Goal: Task Accomplishment & Management: Use online tool/utility

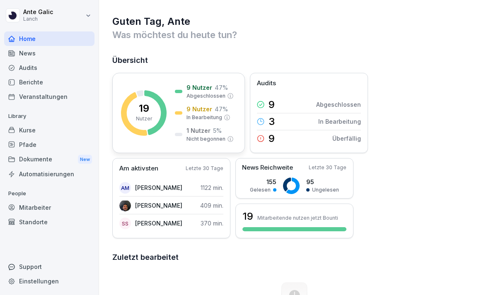
click at [202, 109] on p "9 Nutzer" at bounding box center [199, 109] width 26 height 9
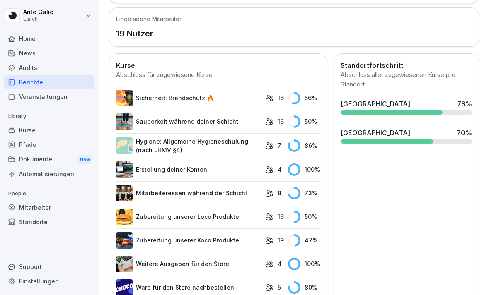
scroll to position [301, 0]
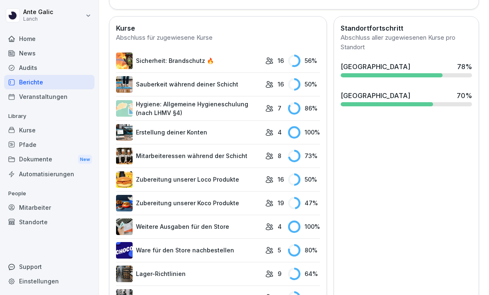
click at [392, 107] on div "[GEOGRAPHIC_DATA] 70 %" at bounding box center [406, 98] width 138 height 22
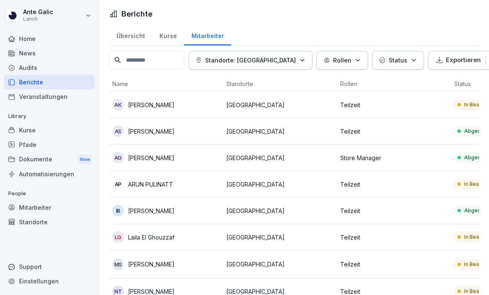
click at [289, 224] on td "[GEOGRAPHIC_DATA]" at bounding box center [280, 237] width 114 height 27
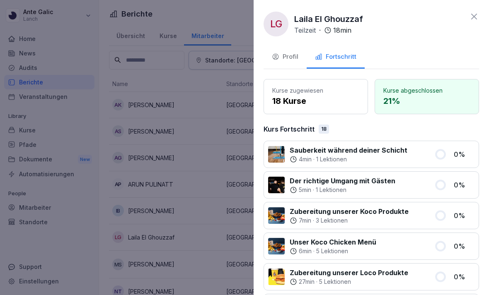
click at [275, 56] on icon "button" at bounding box center [275, 56] width 7 height 7
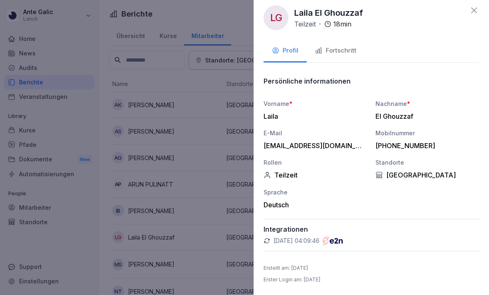
scroll to position [6, 0]
click at [474, 12] on icon at bounding box center [474, 11] width 10 height 10
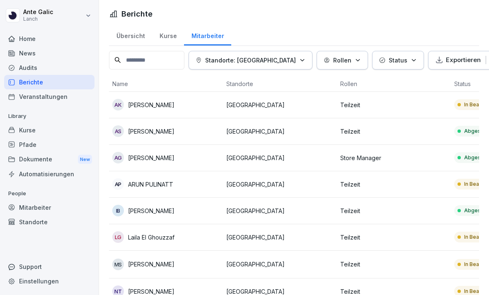
scroll to position [0, 0]
click at [38, 75] on div "Berichte" at bounding box center [49, 82] width 90 height 14
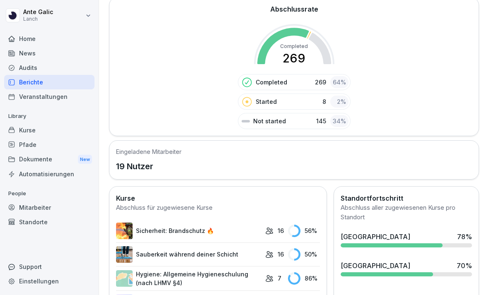
scroll to position [130, 0]
click at [450, 244] on div at bounding box center [405, 246] width 131 height 4
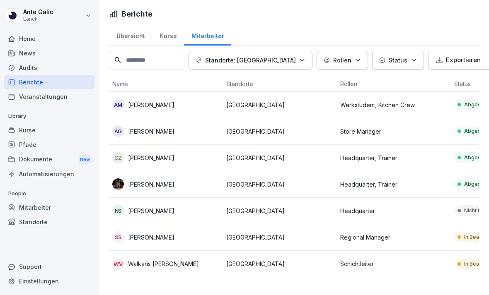
click at [316, 154] on p "[GEOGRAPHIC_DATA]" at bounding box center [279, 158] width 107 height 9
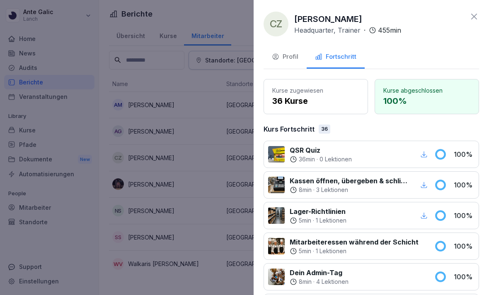
click at [473, 13] on icon at bounding box center [474, 17] width 10 height 10
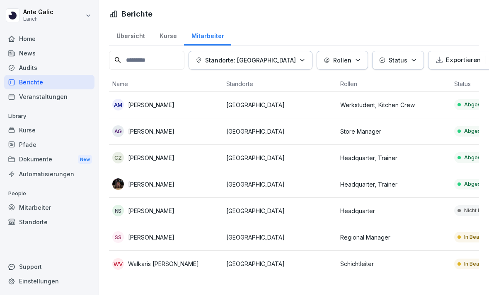
scroll to position [0, 1]
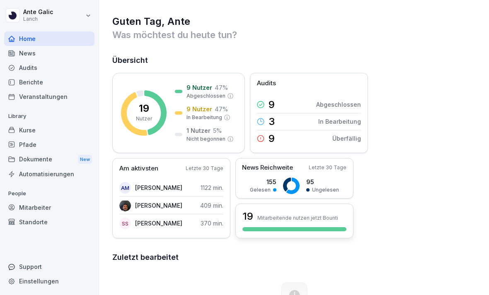
click at [321, 223] on div "19 Mitarbeitende nutzen jetzt Bounti" at bounding box center [294, 217] width 104 height 14
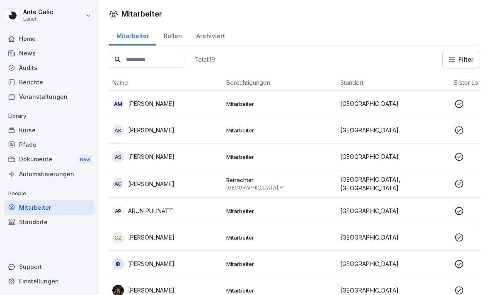
click at [451, 61] on html "Ante Galic Lanch Home News Audits Berichte Veranstaltungen Library Kurse Pfade …" at bounding box center [244, 147] width 489 height 295
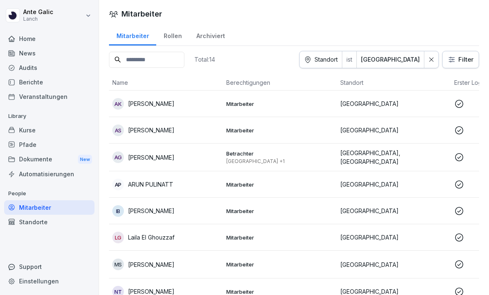
click at [49, 152] on div "Dokumente New" at bounding box center [49, 159] width 90 height 15
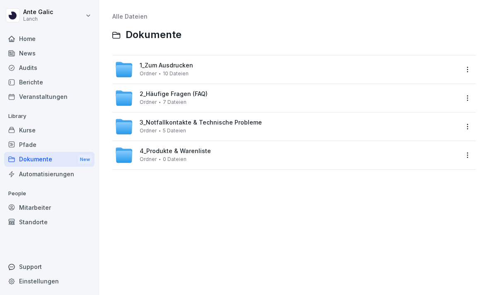
click at [301, 72] on div "1_Zum Ausdrucken Ordner 10 Dateien" at bounding box center [286, 69] width 343 height 18
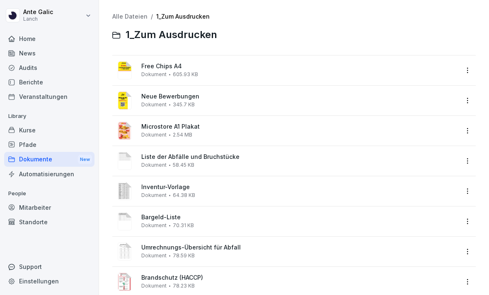
click at [233, 218] on span "Bargeld-Liste" at bounding box center [299, 217] width 317 height 7
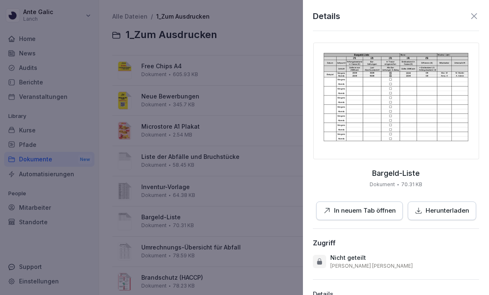
click at [445, 238] on div "Details Bargeld-Liste Dokument 70.31 KB In neuem Tab öffnen Herunterladen Zugri…" at bounding box center [396, 147] width 186 height 295
click at [448, 235] on div "Details Bargeld-Liste Dokument 70.31 KB In neuem Tab öffnen Herunterladen Zugri…" at bounding box center [396, 147] width 186 height 295
click at [449, 234] on div "Details Bargeld-Liste Dokument 70.31 KB In neuem Tab öffnen Herunterladen Zugri…" at bounding box center [396, 147] width 186 height 295
click at [387, 234] on div "Details Bargeld-Liste Dokument 70.31 KB In neuem Tab öffnen Herunterladen Zugri…" at bounding box center [396, 147] width 186 height 295
click at [381, 241] on div "Zugriff" at bounding box center [396, 243] width 166 height 8
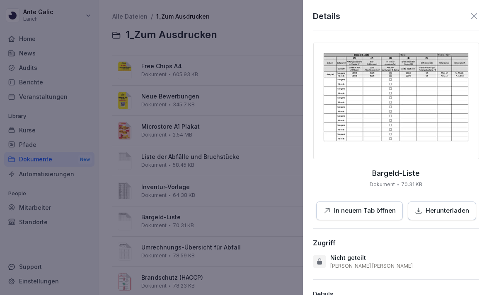
click at [383, 232] on div "Details Bargeld-Liste Dokument 70.31 KB In neuem Tab öffnen Herunterladen Zugri…" at bounding box center [396, 147] width 186 height 295
click at [380, 236] on div "Details Bargeld-Liste Dokument 70.31 KB In neuem Tab öffnen Herunterladen Zugri…" at bounding box center [396, 147] width 186 height 295
click at [377, 235] on div "Details Bargeld-Liste Dokument 70.31 KB In neuem Tab öffnen Herunterladen Zugri…" at bounding box center [396, 147] width 186 height 295
click at [385, 236] on div "Details Bargeld-Liste Dokument 70.31 KB In neuem Tab öffnen Herunterladen Zugri…" at bounding box center [396, 147] width 186 height 295
click at [444, 227] on div "Details Bargeld-Liste Dokument 70.31 KB In neuem Tab öffnen Herunterladen Zugri…" at bounding box center [396, 147] width 186 height 295
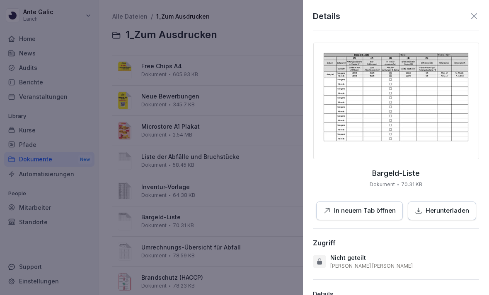
click at [446, 234] on div "Details Bargeld-Liste Dokument 70.31 KB In neuem Tab öffnen Herunterladen Zugri…" at bounding box center [396, 147] width 186 height 295
click at [445, 233] on div "Details Bargeld-Liste Dokument 70.31 KB In neuem Tab öffnen Herunterladen Zugri…" at bounding box center [396, 147] width 186 height 295
click at [443, 235] on div "Details Bargeld-Liste Dokument 70.31 KB In neuem Tab öffnen Herunterladen Zugri…" at bounding box center [396, 147] width 186 height 295
click at [391, 239] on div "Zugriff" at bounding box center [396, 243] width 166 height 8
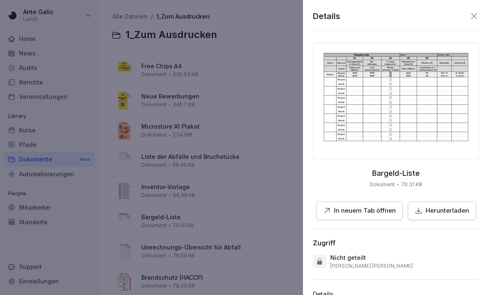
click at [442, 229] on div "Details Bargeld-Liste Dokument 70.31 KB In neuem Tab öffnen Herunterladen Zugri…" at bounding box center [396, 147] width 186 height 295
click at [213, 166] on div at bounding box center [244, 147] width 489 height 295
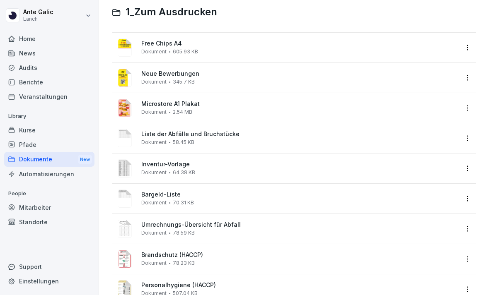
scroll to position [23, 0]
click at [286, 68] on div "Neue Bewerbungen Dokument 345.7 KB" at bounding box center [286, 78] width 343 height 20
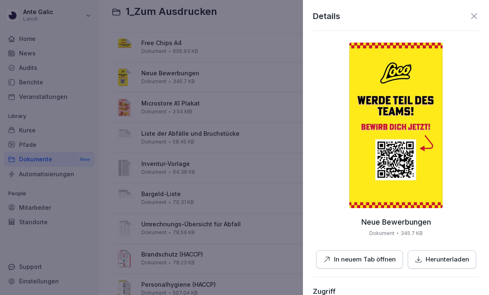
scroll to position [0, 0]
click at [442, 46] on img at bounding box center [395, 126] width 93 height 166
click at [473, 42] on div "Details Neue Bewerbungen Dokument 345.7 KB In neuem Tab öffnen Herunterladen Zu…" at bounding box center [396, 147] width 186 height 295
click at [477, 37] on div "Details Neue Bewerbungen Dokument 345.7 KB In neuem Tab öffnen Herunterladen Zu…" at bounding box center [396, 147] width 186 height 295
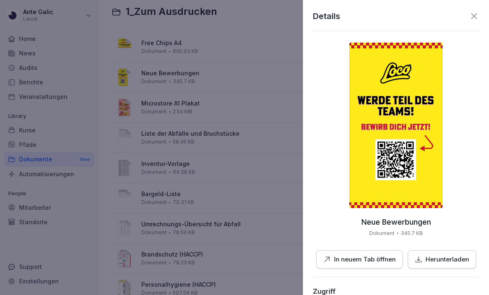
click at [474, 41] on div "Details Neue Bewerbungen Dokument 345.7 KB In neuem Tab öffnen Herunterladen Zu…" at bounding box center [396, 147] width 186 height 295
click at [442, 43] on img at bounding box center [395, 126] width 93 height 166
click at [102, 174] on div at bounding box center [244, 147] width 489 height 295
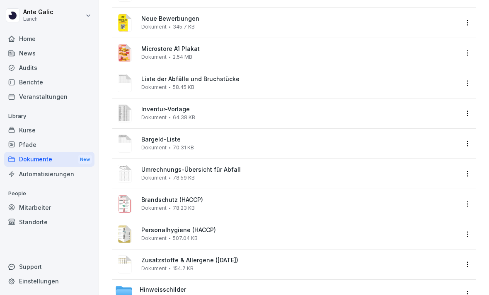
scroll to position [77, 0]
click at [177, 295] on html "Ante Galic Lanch Home News Audits Berichte Veranstaltungen Library Kurse Pfade …" at bounding box center [244, 147] width 489 height 295
click at [186, 294] on div "Hinweisschilder Ordner 12 Dateien" at bounding box center [164, 294] width 48 height 14
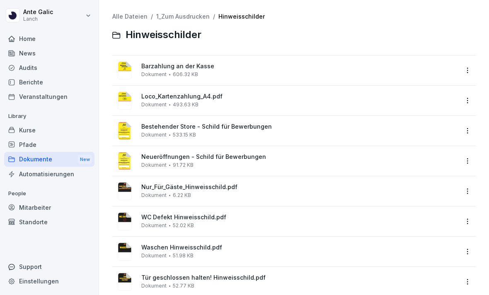
click at [259, 65] on span "Barzahlung an der Kasse" at bounding box center [299, 66] width 317 height 7
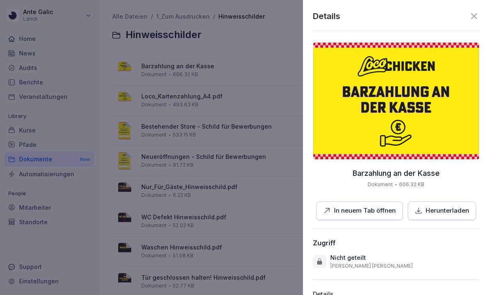
click at [468, 40] on div "Details Barzahlung an der Kasse Dokument 606.32 KB In neuem Tab öffnen Herunter…" at bounding box center [396, 147] width 186 height 295
click at [474, 43] on img at bounding box center [396, 101] width 166 height 117
click at [239, 133] on div at bounding box center [244, 147] width 489 height 295
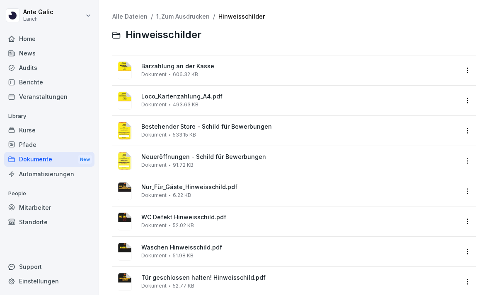
click at [253, 132] on div "Bestehender Store - Schild für Bewerbungen Dokument 533.15 KB" at bounding box center [299, 130] width 317 height 14
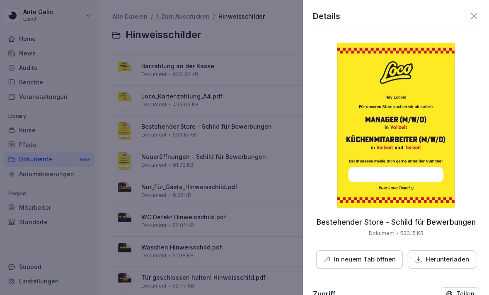
click at [249, 173] on div at bounding box center [244, 147] width 489 height 295
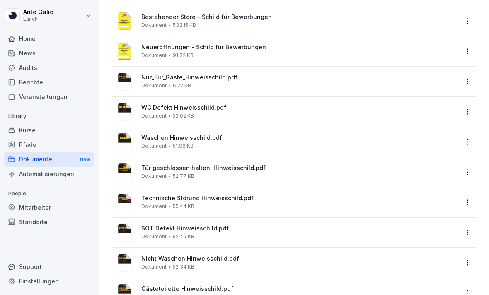
scroll to position [109, 0]
click at [220, 225] on div "SOT Defekt Hinweisschild.pdf Dokument 52.46 KB" at bounding box center [286, 233] width 343 height 20
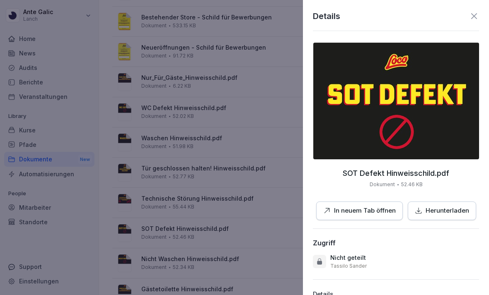
click at [132, 134] on div at bounding box center [244, 147] width 489 height 295
